Goal: Transaction & Acquisition: Download file/media

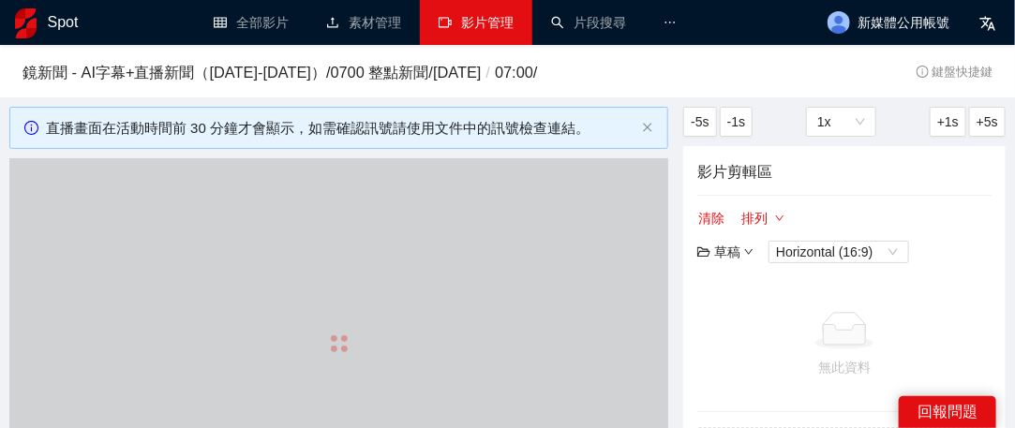
click at [476, 21] on link "影片管理" at bounding box center [475, 22] width 75 height 15
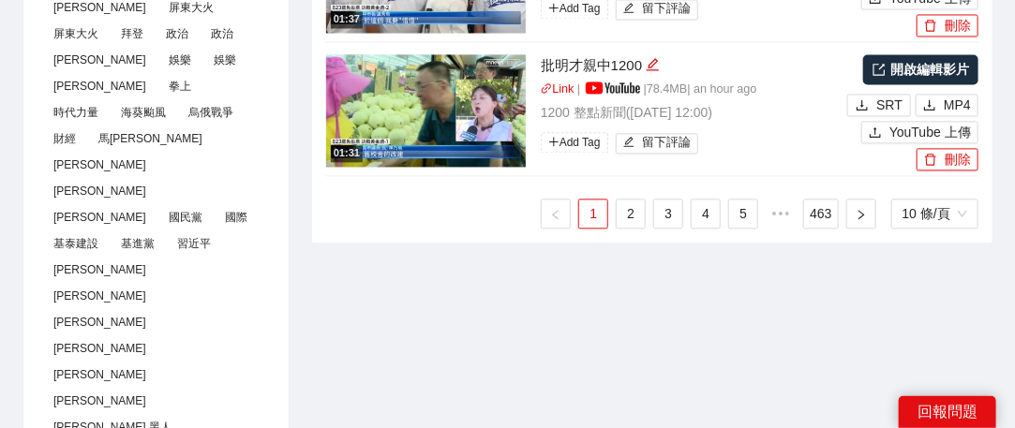
scroll to position [1218, 0]
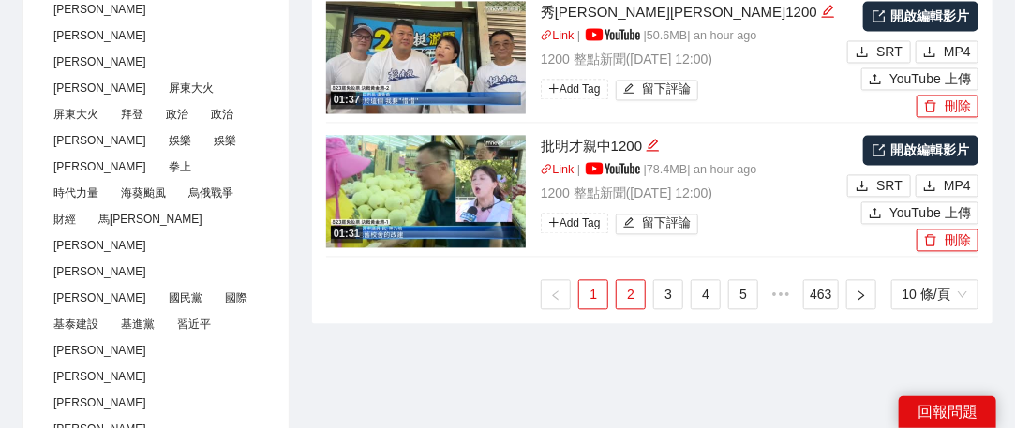
click at [628, 284] on link "2" at bounding box center [630, 294] width 28 height 28
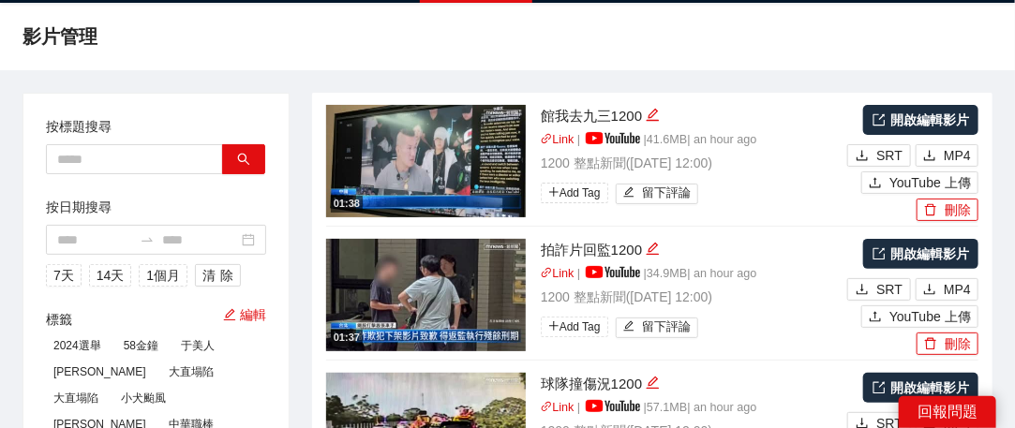
scroll to position [0, 0]
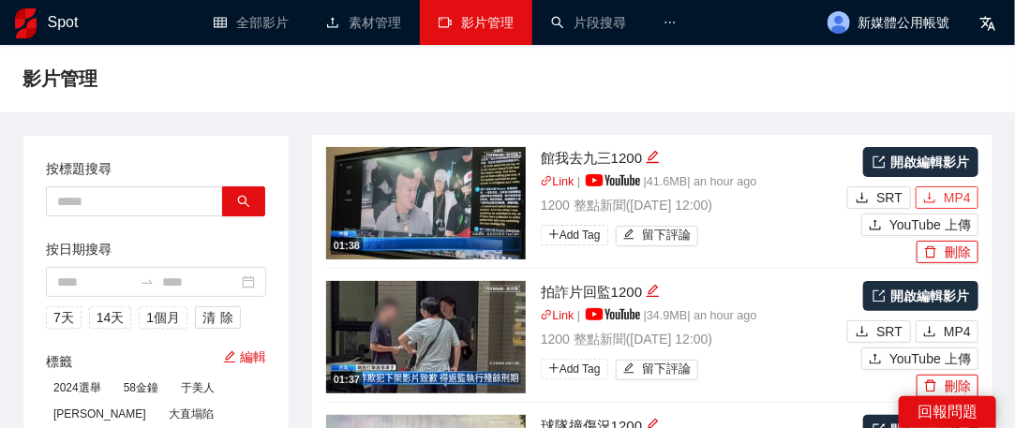
click at [939, 194] on button "MP4" at bounding box center [946, 197] width 63 height 22
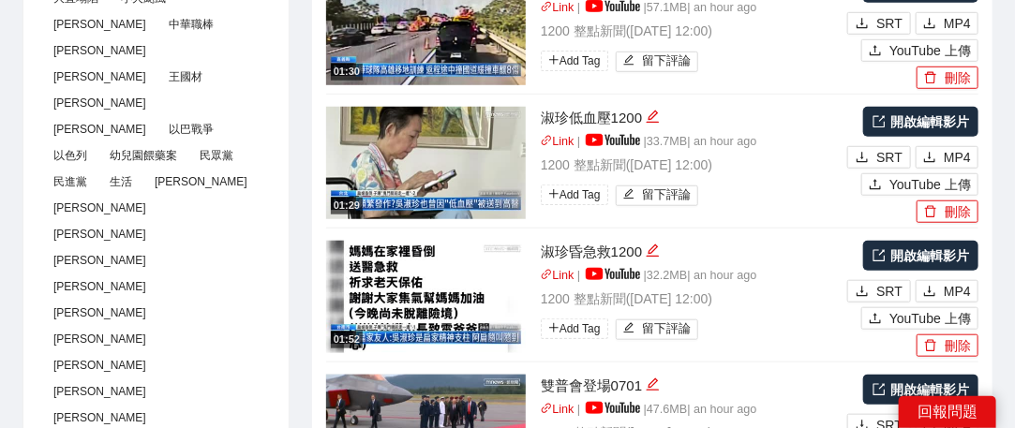
scroll to position [468, 0]
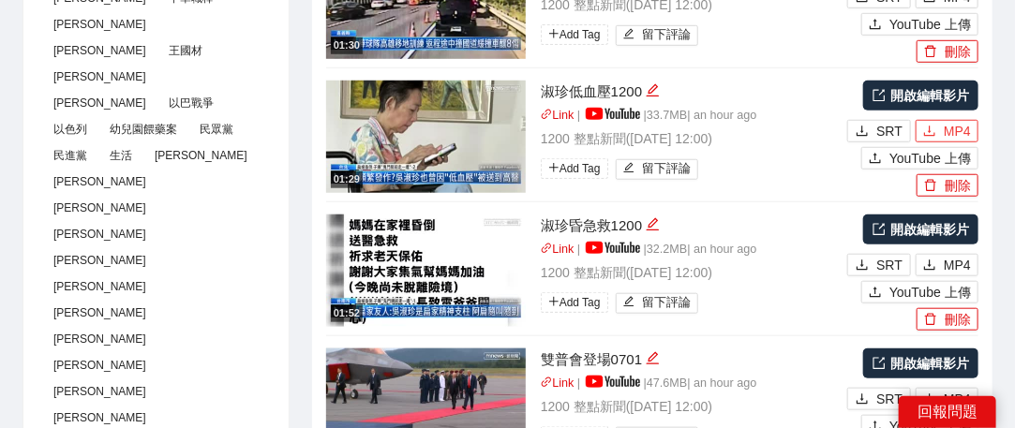
click at [948, 130] on span "MP4" at bounding box center [956, 131] width 27 height 21
click at [962, 260] on span "MP4" at bounding box center [956, 265] width 27 height 21
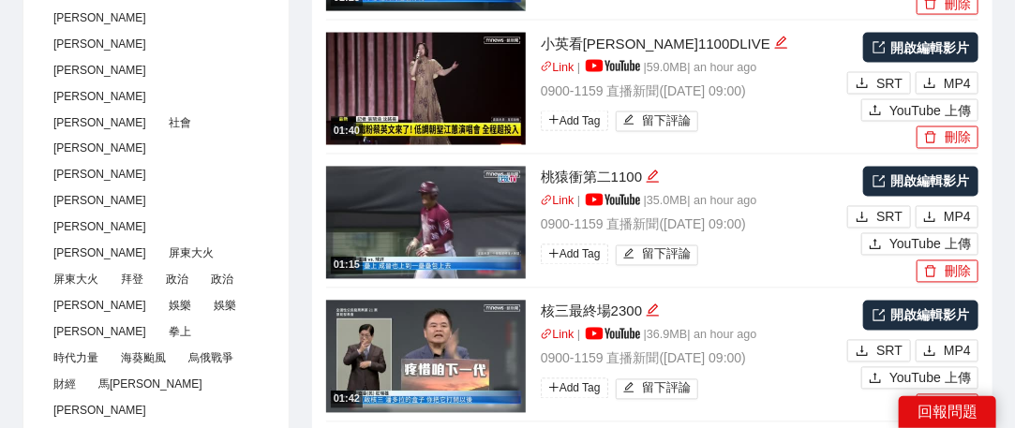
scroll to position [1124, 0]
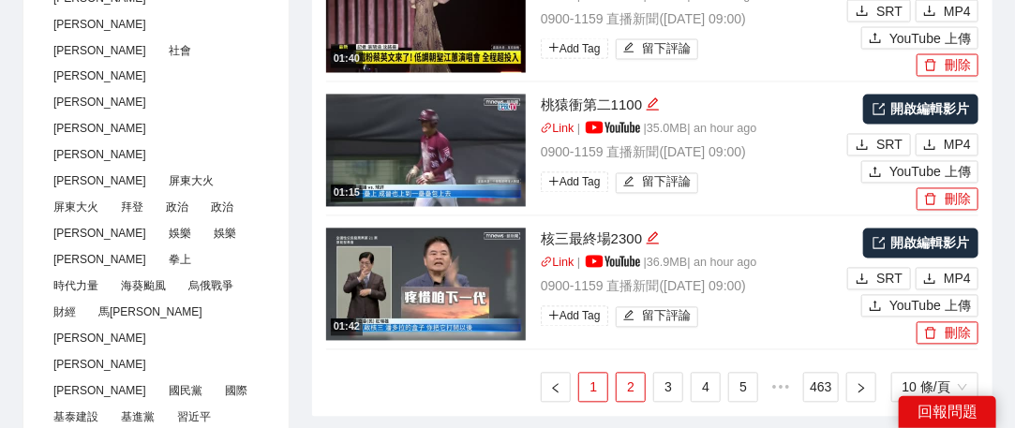
click at [606, 378] on link "1" at bounding box center [593, 388] width 28 height 28
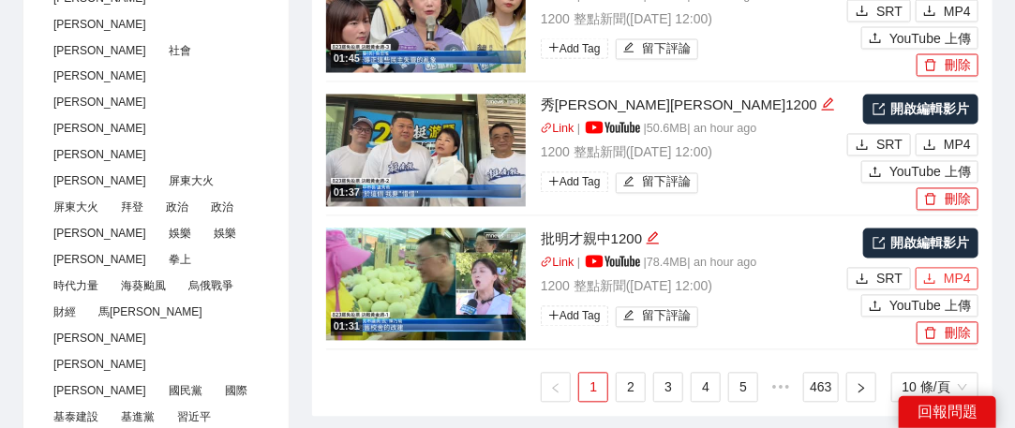
click at [948, 276] on span "MP4" at bounding box center [956, 279] width 27 height 21
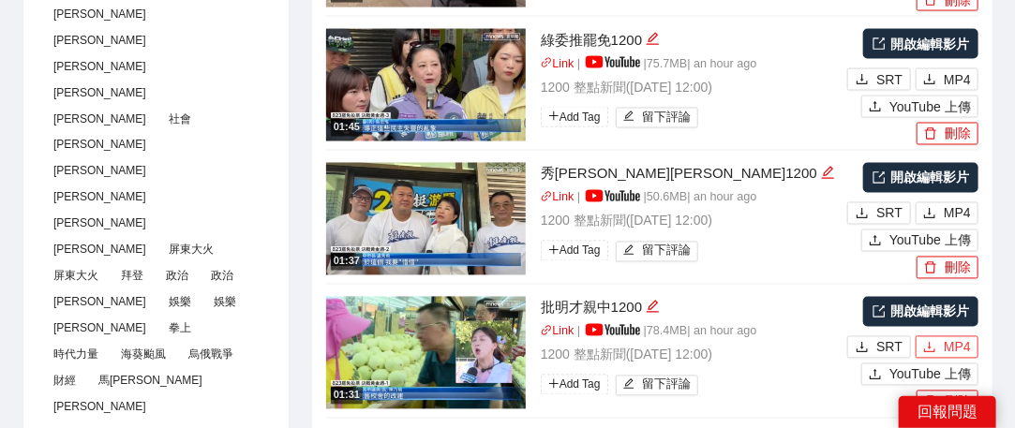
scroll to position [1031, 0]
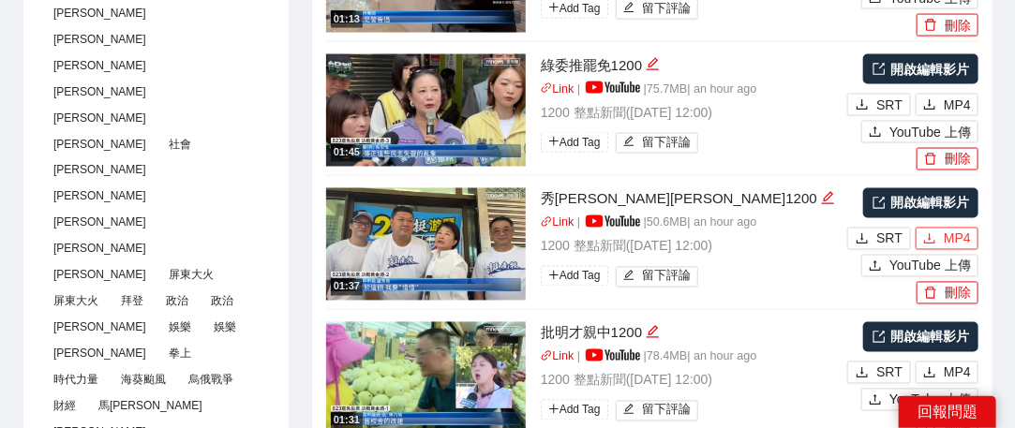
click at [957, 235] on span "MP4" at bounding box center [956, 239] width 27 height 21
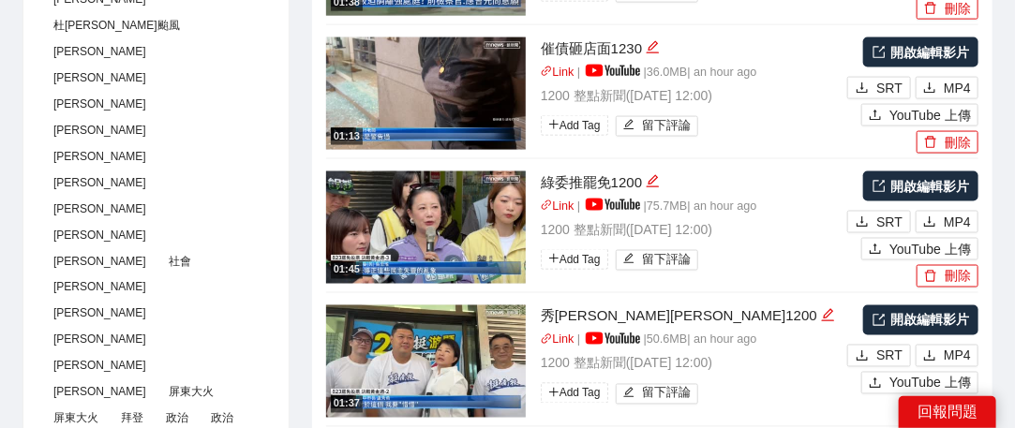
scroll to position [937, 0]
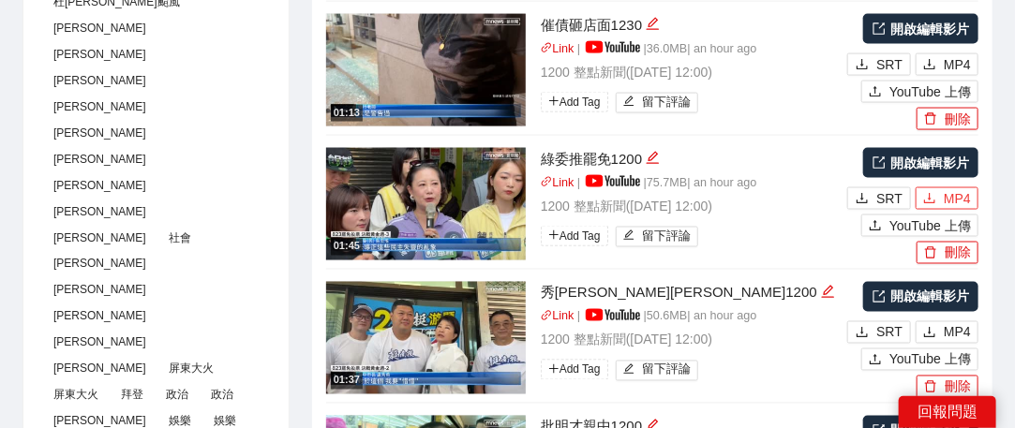
click at [955, 197] on span "MP4" at bounding box center [956, 198] width 27 height 21
